Goal: Navigation & Orientation: Find specific page/section

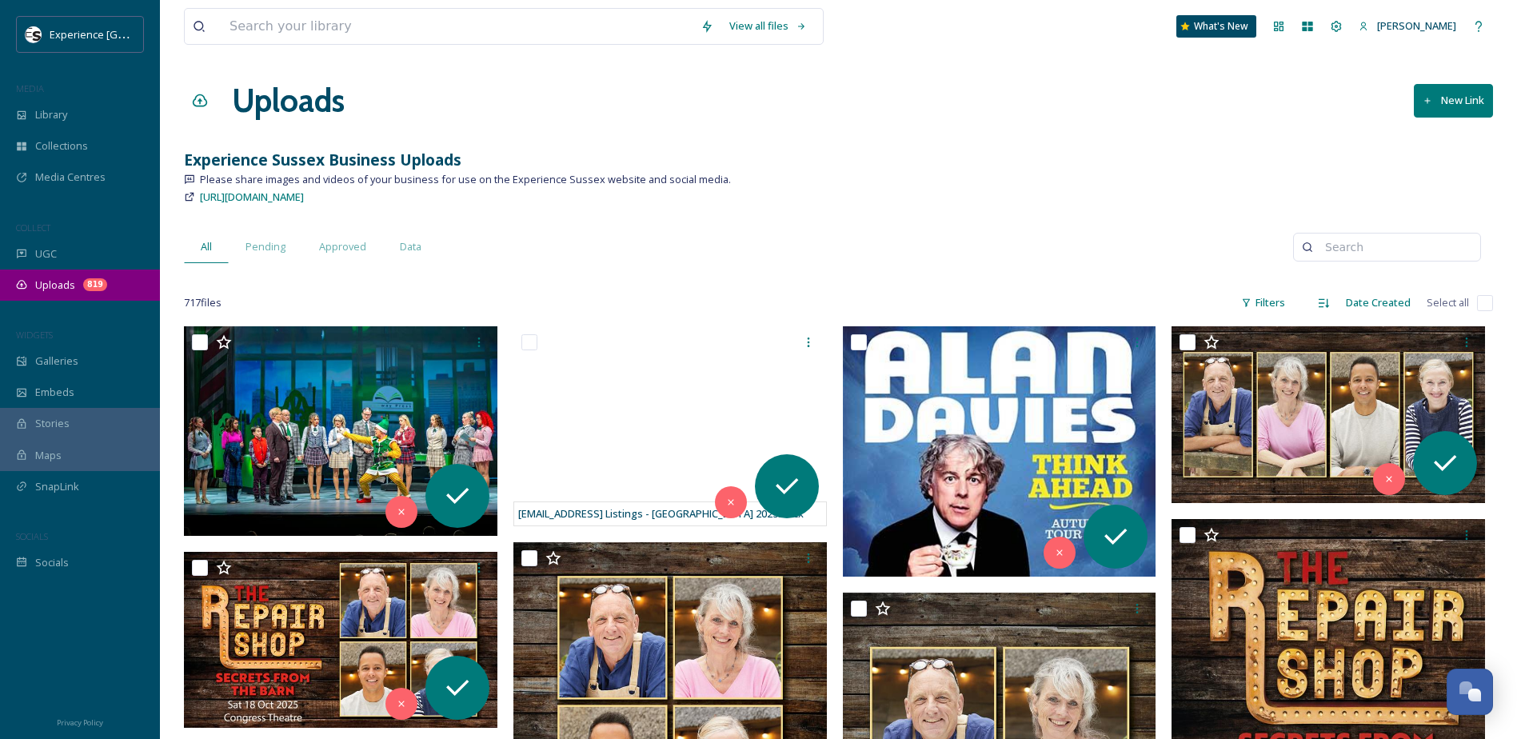
click at [67, 286] on span "Uploads" at bounding box center [55, 284] width 40 height 15
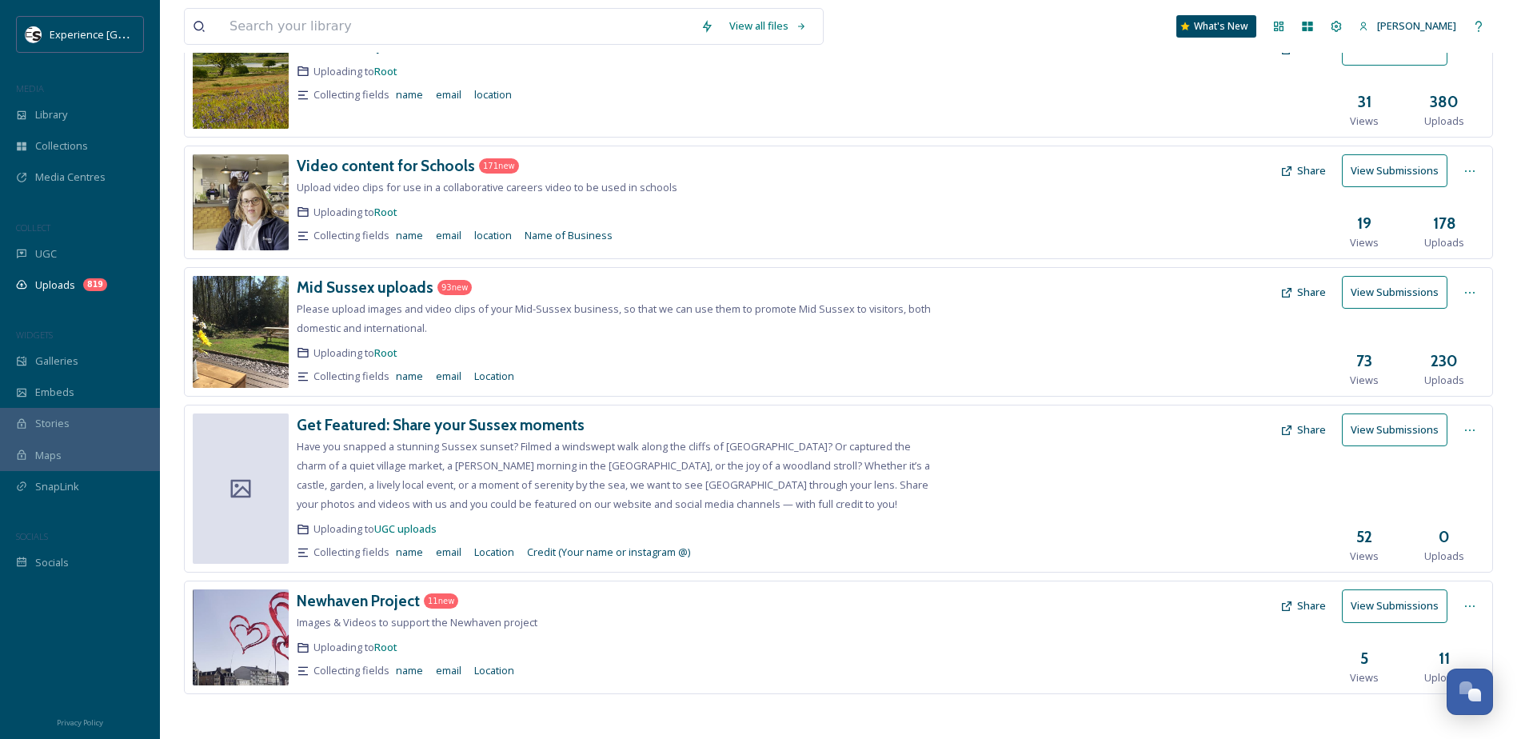
scroll to position [493, 0]
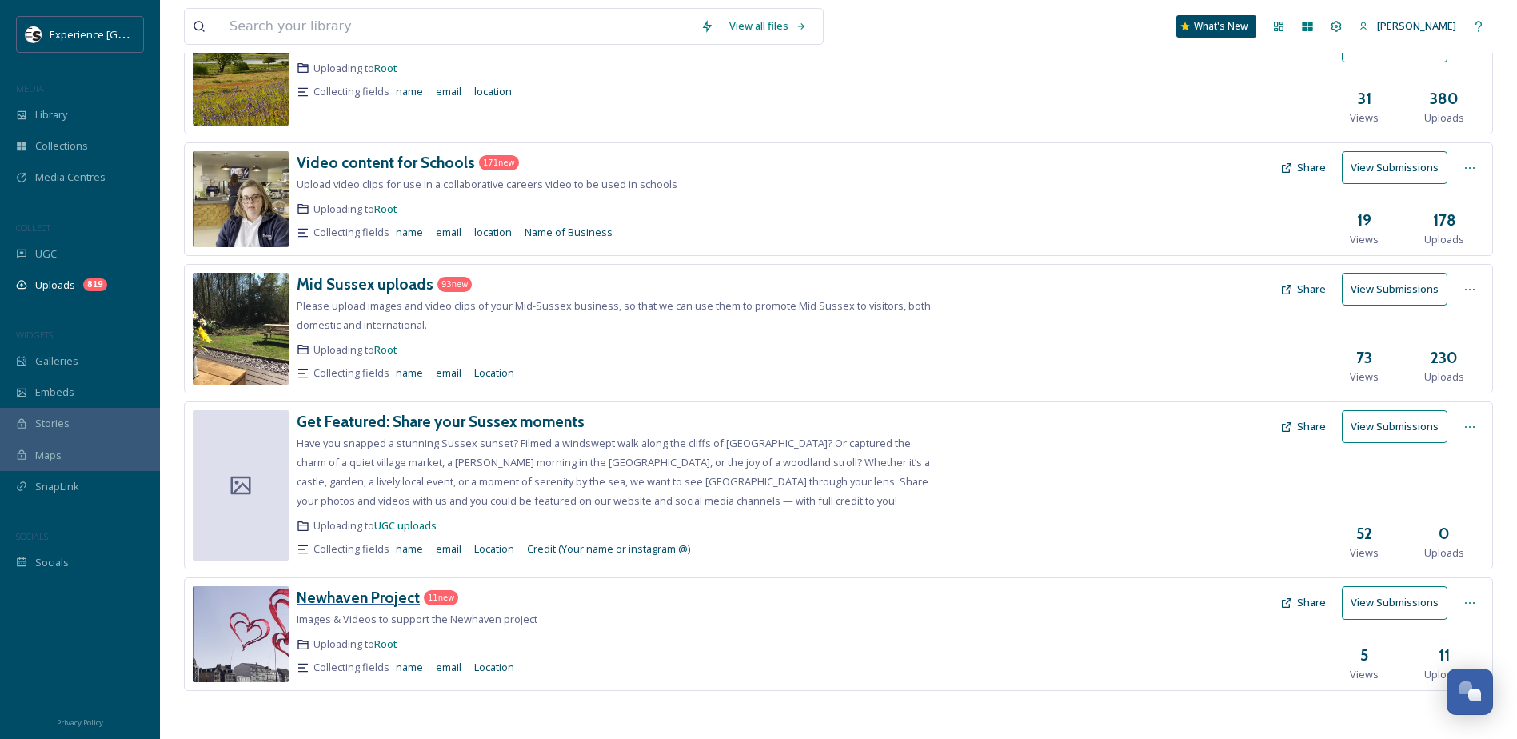
click at [368, 598] on h3 "Newhaven Project" at bounding box center [358, 597] width 123 height 19
